Goal: Task Accomplishment & Management: Manage account settings

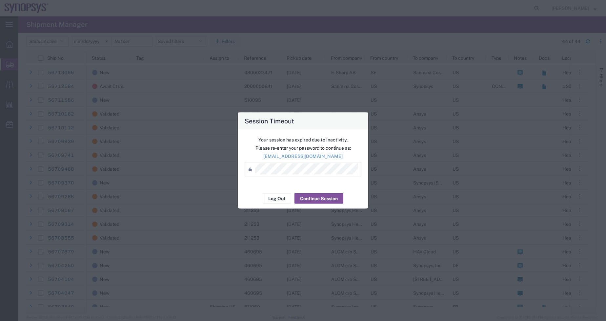
click at [256, 130] on div "Your session has expired due to inactivity. Please re-enter your password to co…" at bounding box center [303, 159] width 131 height 58
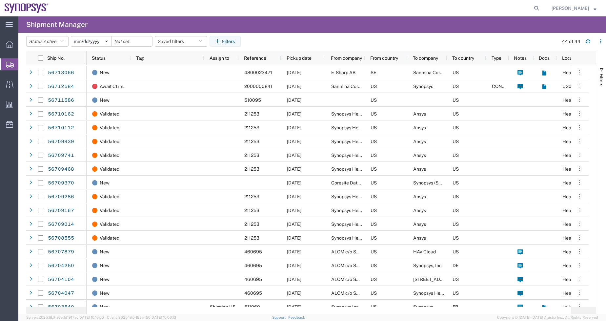
click at [0, 0] on span "Shipment Manager" at bounding box center [0, 0] width 0 height 0
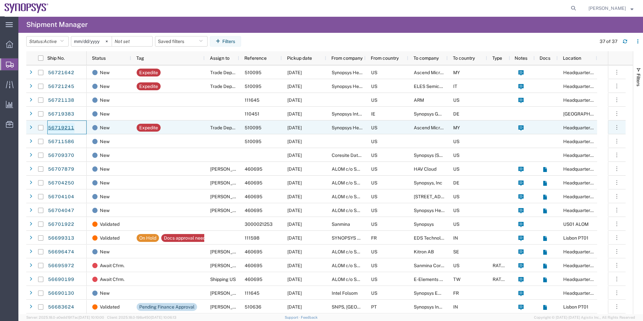
click at [59, 125] on link "56719211" at bounding box center [61, 128] width 27 height 11
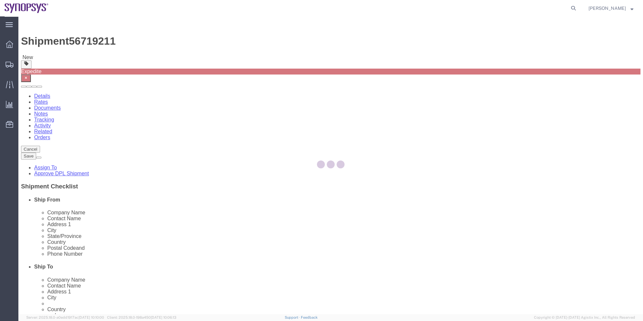
select select "63204"
select select
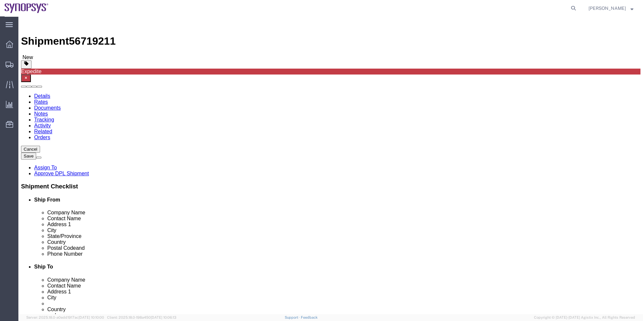
click link "Package Information"
click dd "55.00 Each"
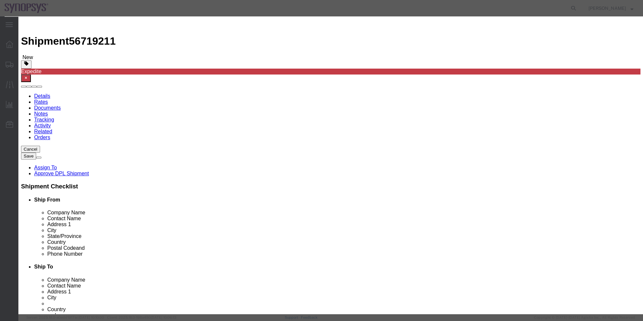
click h3 "Edit content"
drag, startPoint x: 281, startPoint y: 16, endPoint x: 234, endPoint y: 18, distance: 47.0
click h3 "Edit content"
click div "Commodity Category Select"
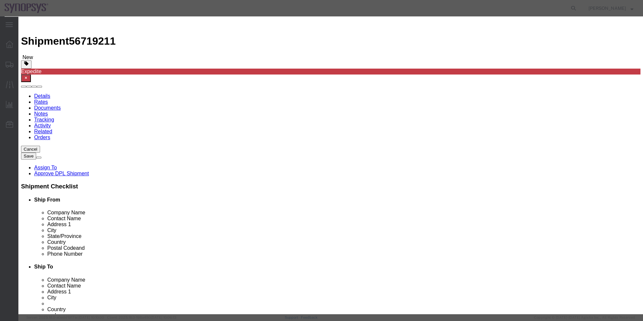
click button "Save & Close"
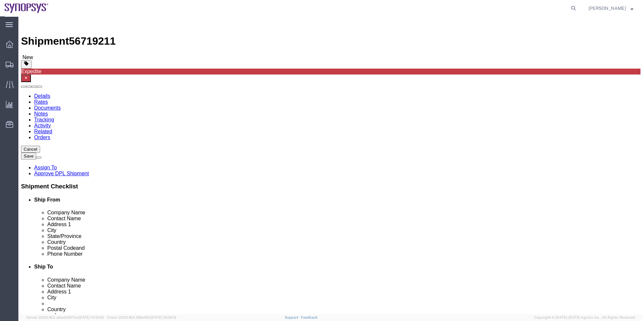
click link "Shipment Information"
click icon
click div "Pieces: 55.00 Each Total value: 4510.00 USD"
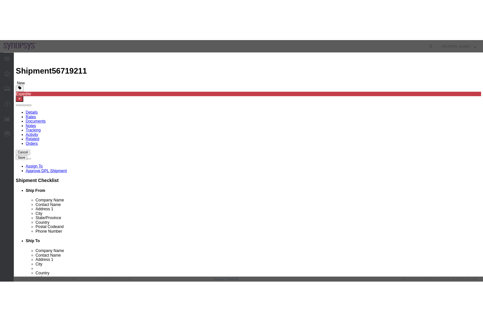
scroll to position [90, 0]
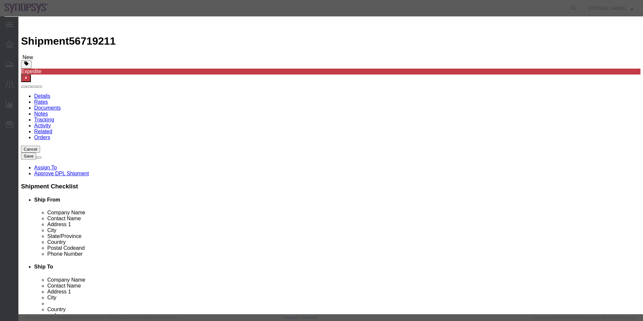
drag, startPoint x: 251, startPoint y: 143, endPoint x: 181, endPoint y: 141, distance: 70.6
drag, startPoint x: 249, startPoint y: 143, endPoint x: 164, endPoint y: 141, distance: 85.0
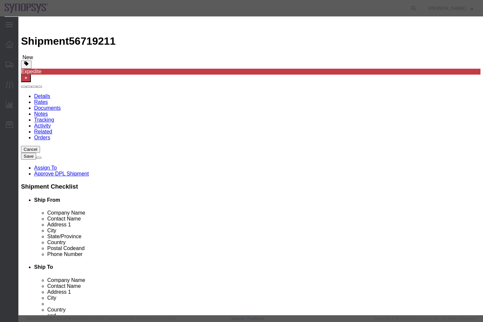
scroll to position [0, 0]
click button "Save & Close"
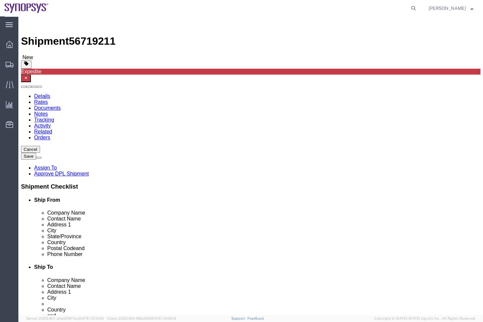
click link "Assign To"
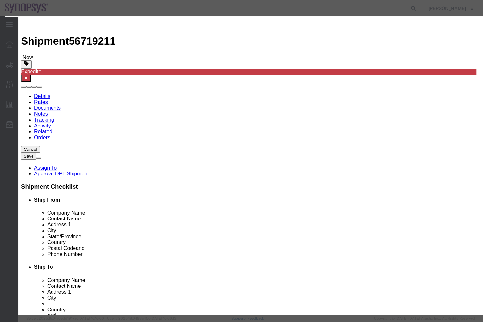
select select "117156"
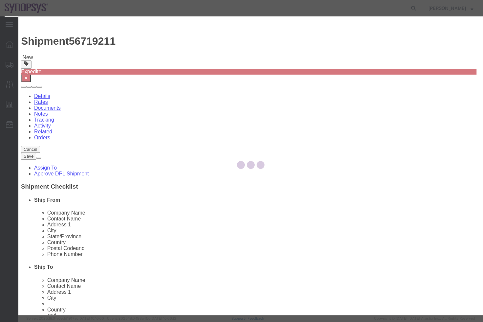
click at [255, 67] on div at bounding box center [250, 165] width 465 height 298
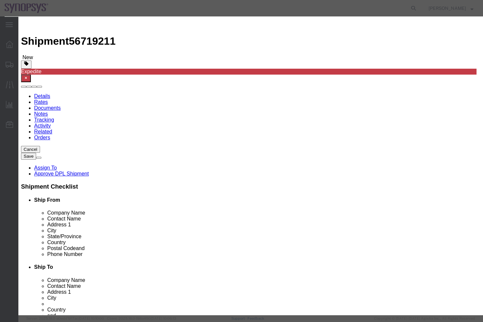
select select
drag, startPoint x: 255, startPoint y: 67, endPoint x: 236, endPoint y: 50, distance: 25.1
type input "ship"
select select "100122"
click textarea "Message"
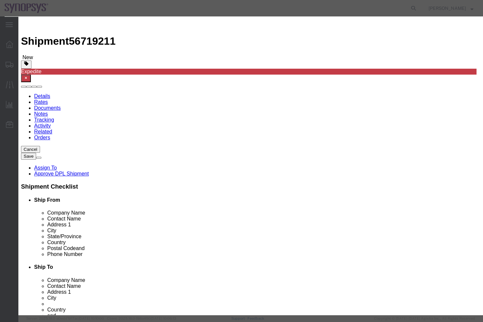
type textarea "a"
click button "Assign"
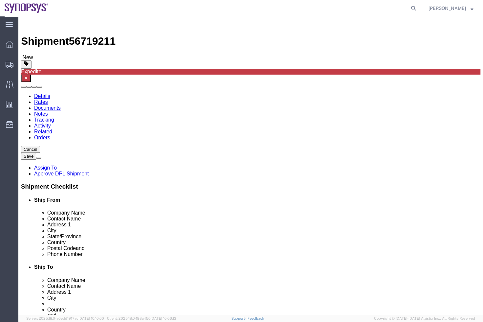
click div "Previous Continue"
click at [0, 0] on span "Shipment Manager" at bounding box center [0, 0] width 0 height 0
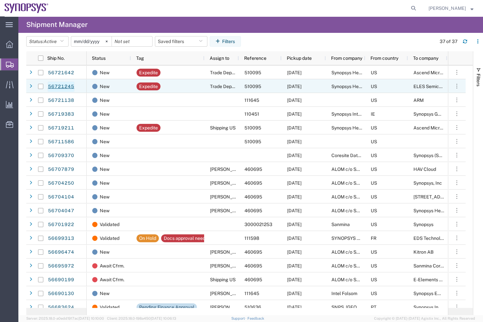
click at [63, 89] on link "56721245" at bounding box center [61, 86] width 27 height 11
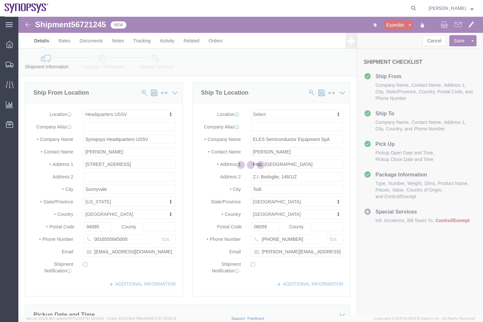
select select "63204"
select select
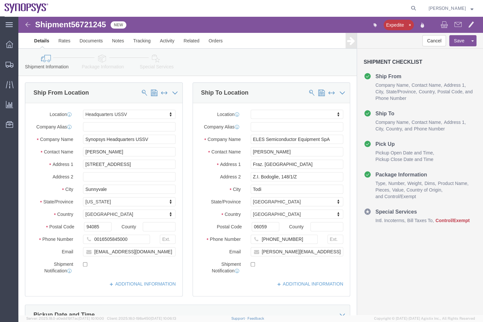
click icon
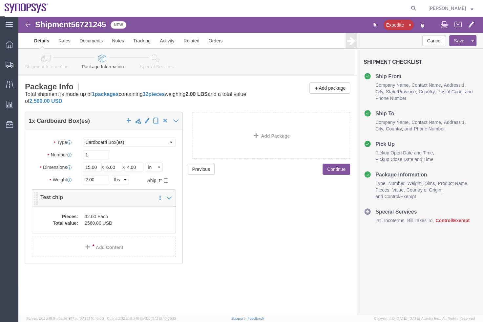
click dd "32.00 Each"
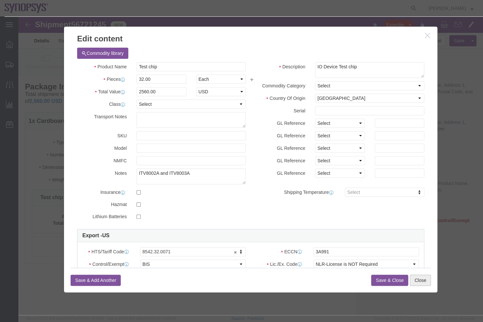
click button "Close"
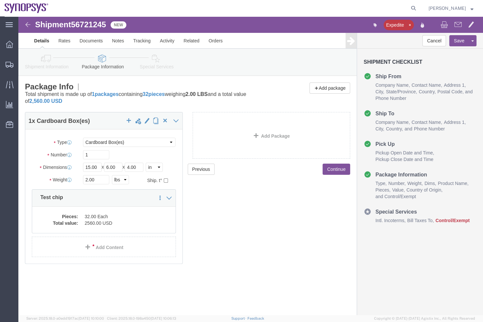
drag, startPoint x: 32, startPoint y: 47, endPoint x: 32, endPoint y: 41, distance: 5.6
click link "Shipment Information"
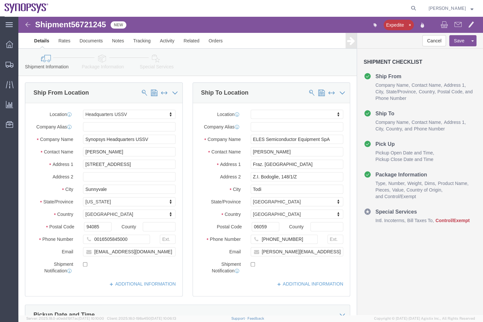
click div "Ship To Location Location My Profile Location [GEOGRAPHIC_DATA] DE04 Agrate Bri…"
click link "Package Information"
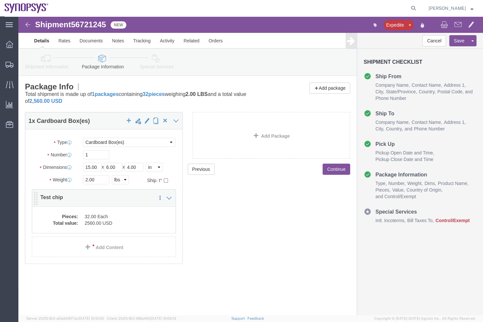
click dd "32.00 Each"
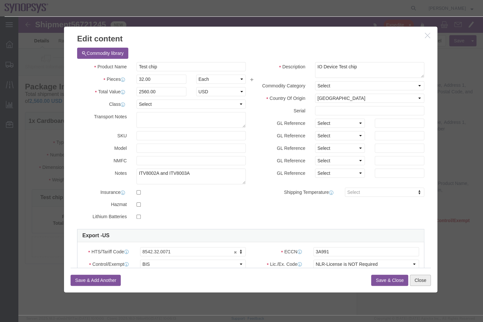
click button "Close"
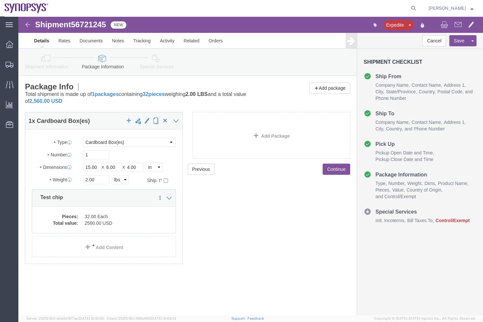
click link "Shipment Information"
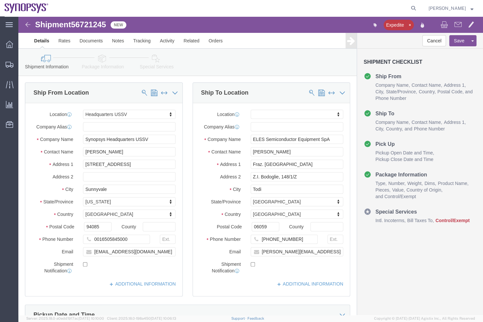
click div "Please fix the following errors Ship From Location Location Headquarters USSV M…"
click link "Package Information"
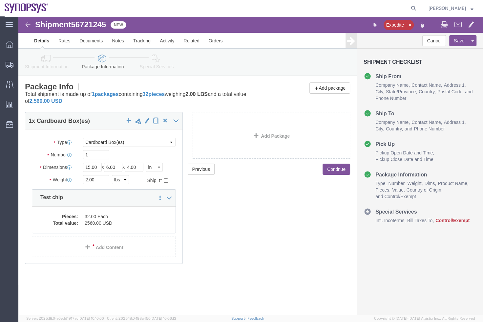
click dd "32.00 Each"
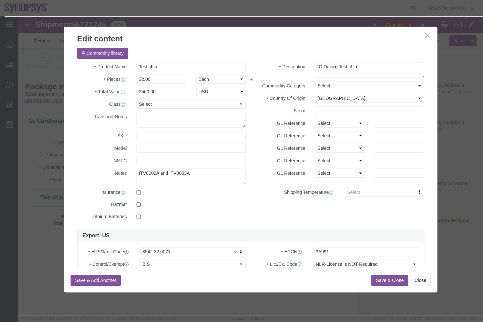
click icon "button"
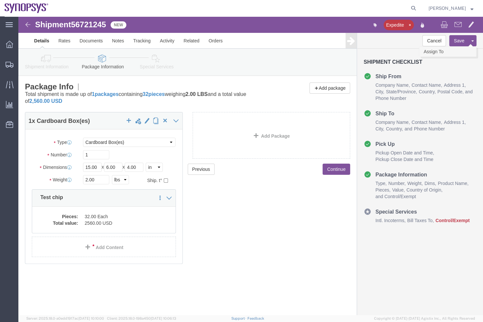
click link "Assign To"
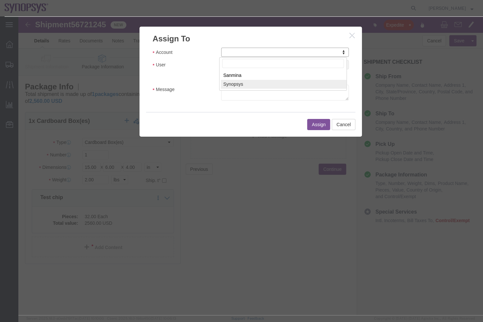
select select "117156"
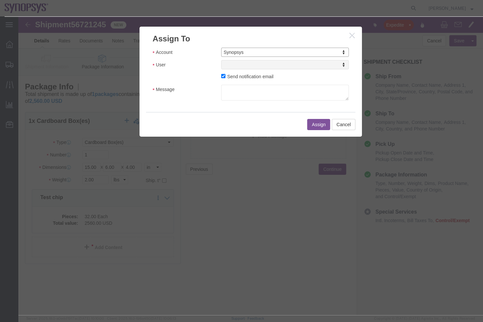
select select
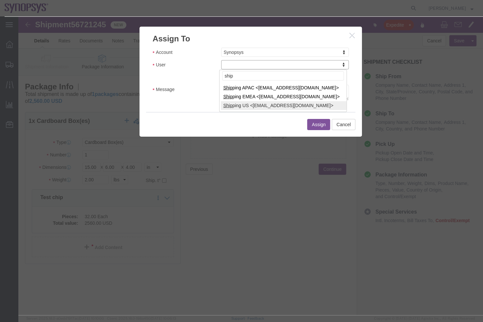
type input "ship"
select select "100122"
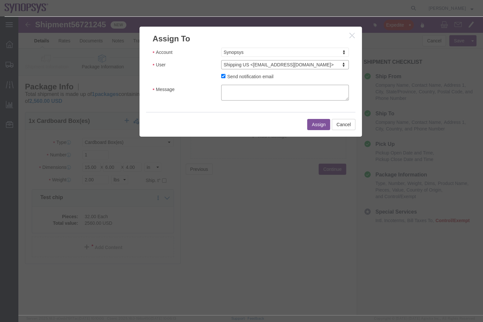
click textarea "Message"
type textarea "a"
click button "Assign"
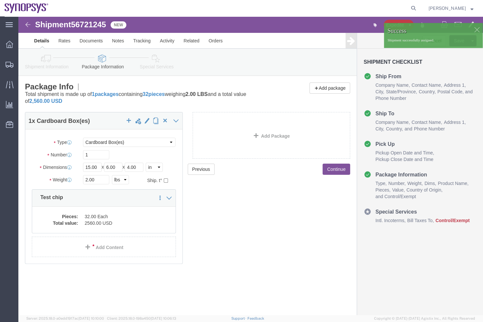
click link "Shipment Information"
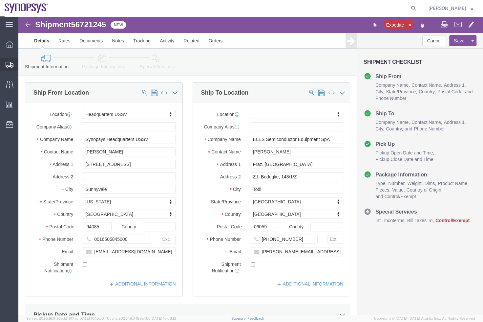
click at [0, 0] on span "Shipment Manager" at bounding box center [0, 0] width 0 height 0
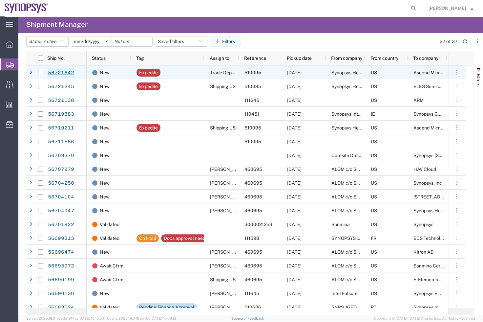
click at [67, 73] on link "56721642" at bounding box center [61, 73] width 27 height 11
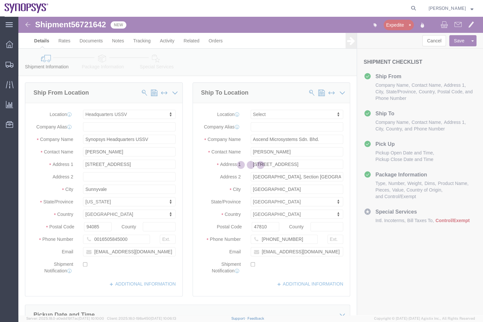
select select "63204"
select select
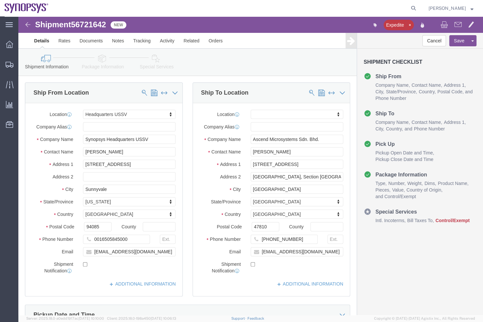
click icon
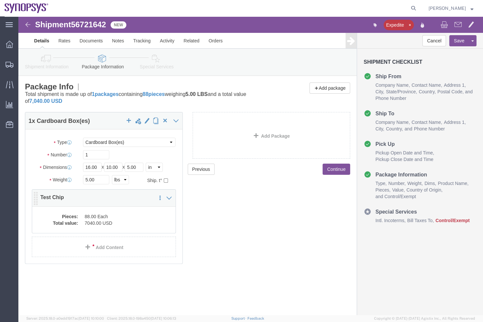
click dd "88.00 Each"
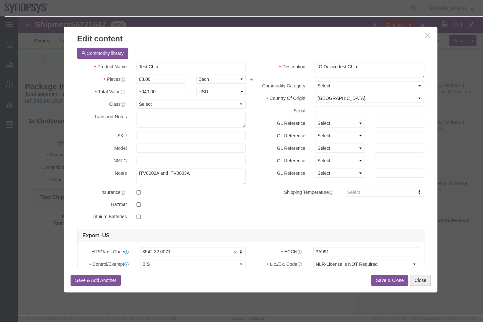
click button "Close"
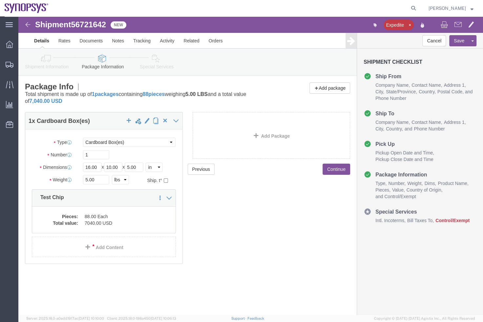
click link "Shipment Information"
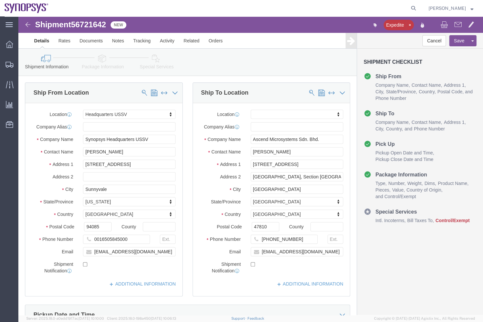
click div "Shipment Information Package Information Special Services"
click link "Assign To"
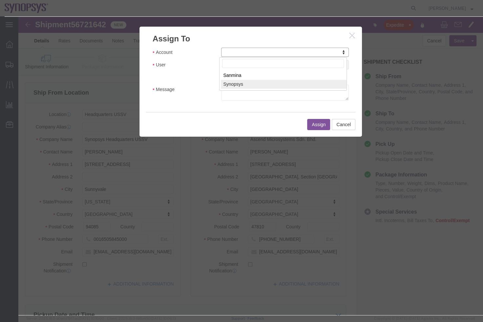
select select "117156"
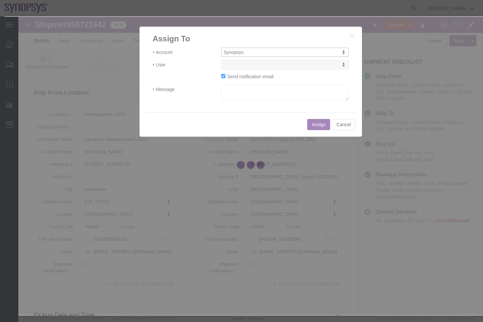
select select
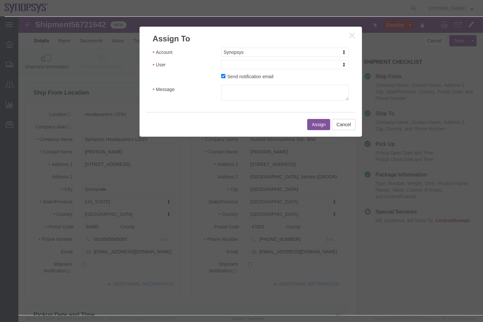
type input "s"
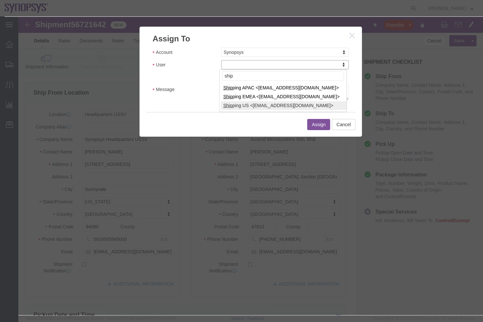
type input "ship"
select select "100122"
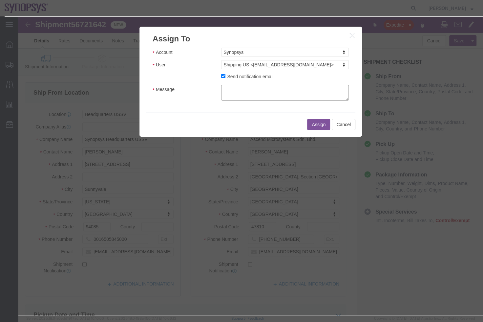
click textarea "Message"
type textarea "a"
click button "Assign"
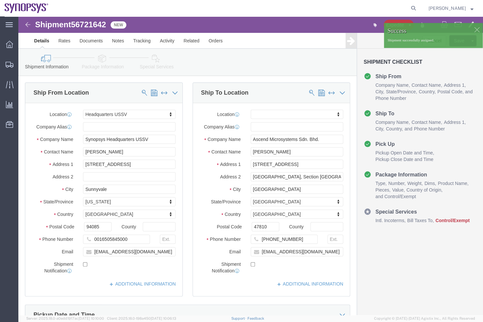
click div "Shipment Information Package Information Special Services"
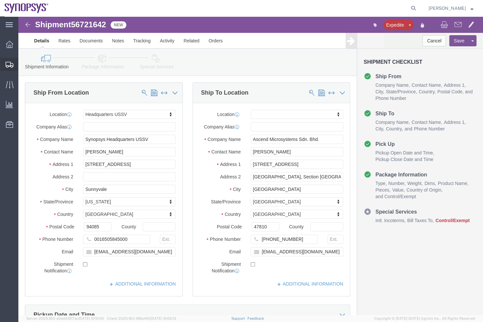
click at [0, 0] on span "Shipment Manager" at bounding box center [0, 0] width 0 height 0
